Goal: Check status: Check status

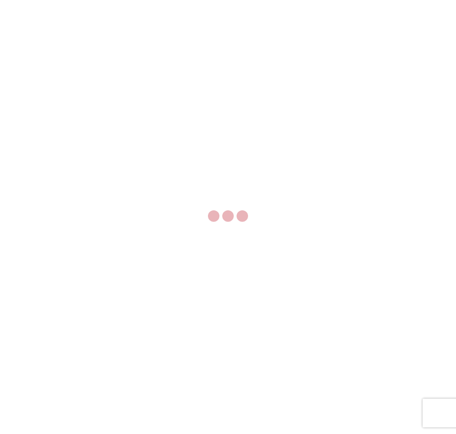
select select "FULL"
select select "LBS"
select select "IN"
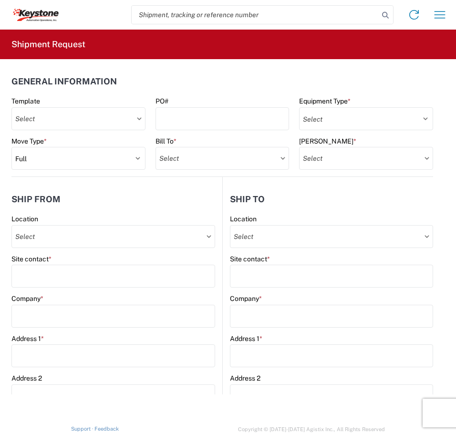
click at [253, 16] on input "search" at bounding box center [255, 15] width 247 height 18
paste input "56978806"
type input "56978806"
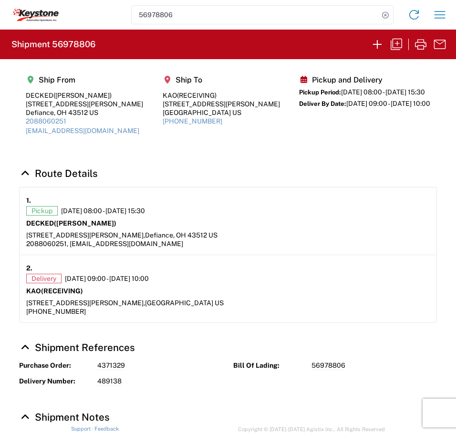
click at [79, 40] on h2 "Shipment 56978806" at bounding box center [53, 44] width 84 height 11
copy h2 "56978806"
